Goal: Navigation & Orientation: Find specific page/section

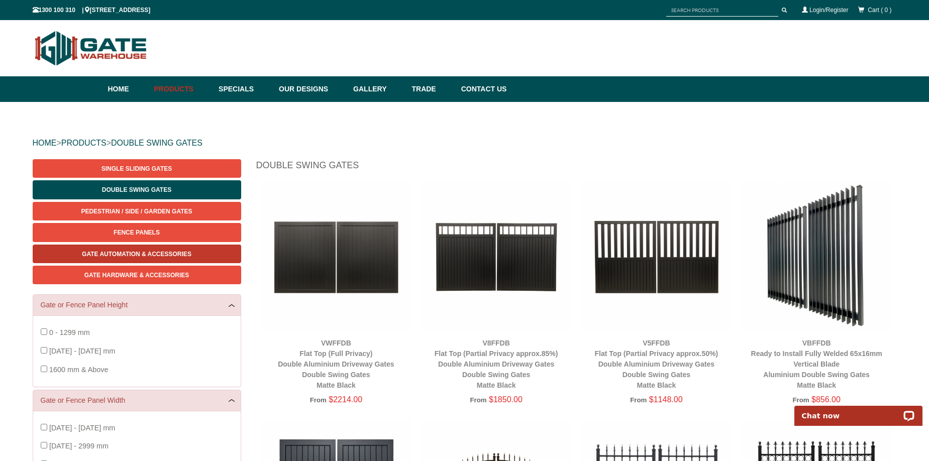
click at [152, 252] on span "Gate Automation & Accessories" at bounding box center [137, 254] width 110 height 7
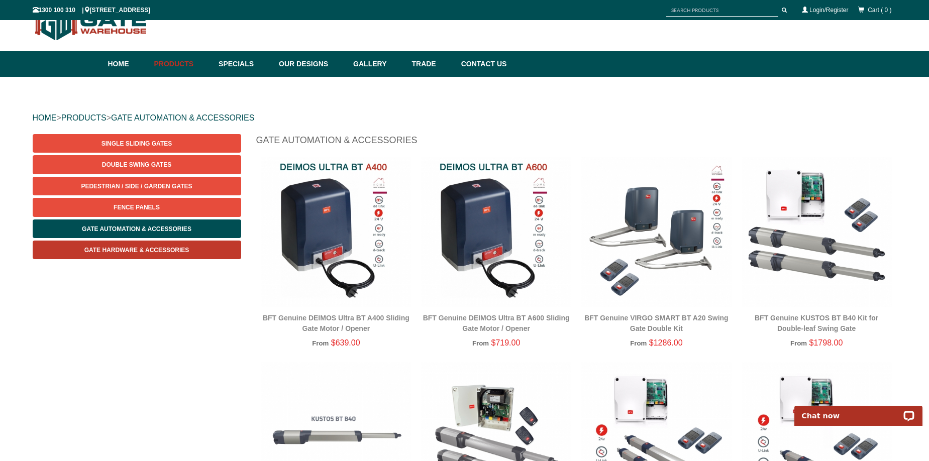
click at [131, 250] on span "Gate Hardware & Accessories" at bounding box center [136, 250] width 105 height 7
